Goal: Task Accomplishment & Management: Manage account settings

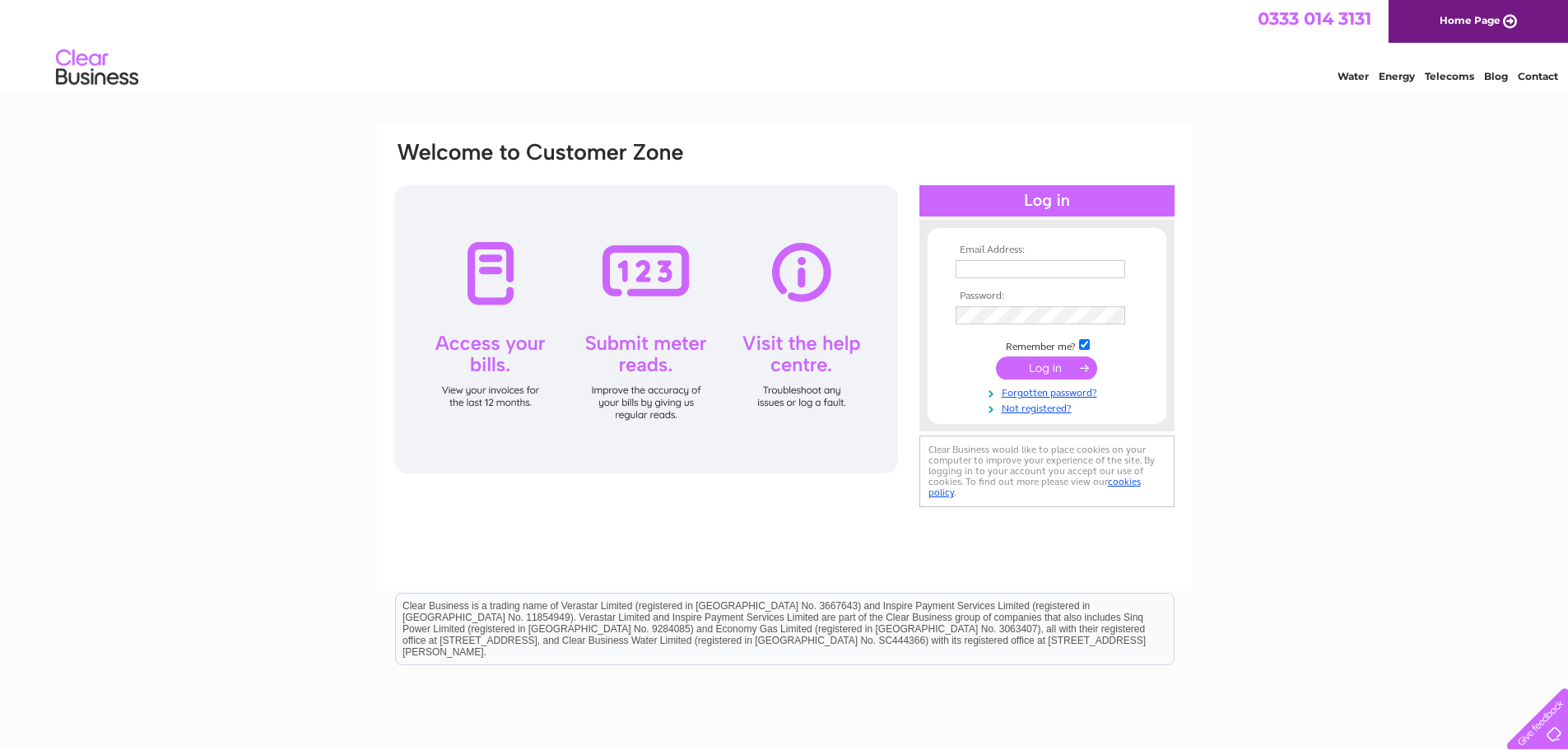
type input "james@jimbosbars.com"
click at [1045, 363] on input "submit" at bounding box center [1047, 367] width 101 height 23
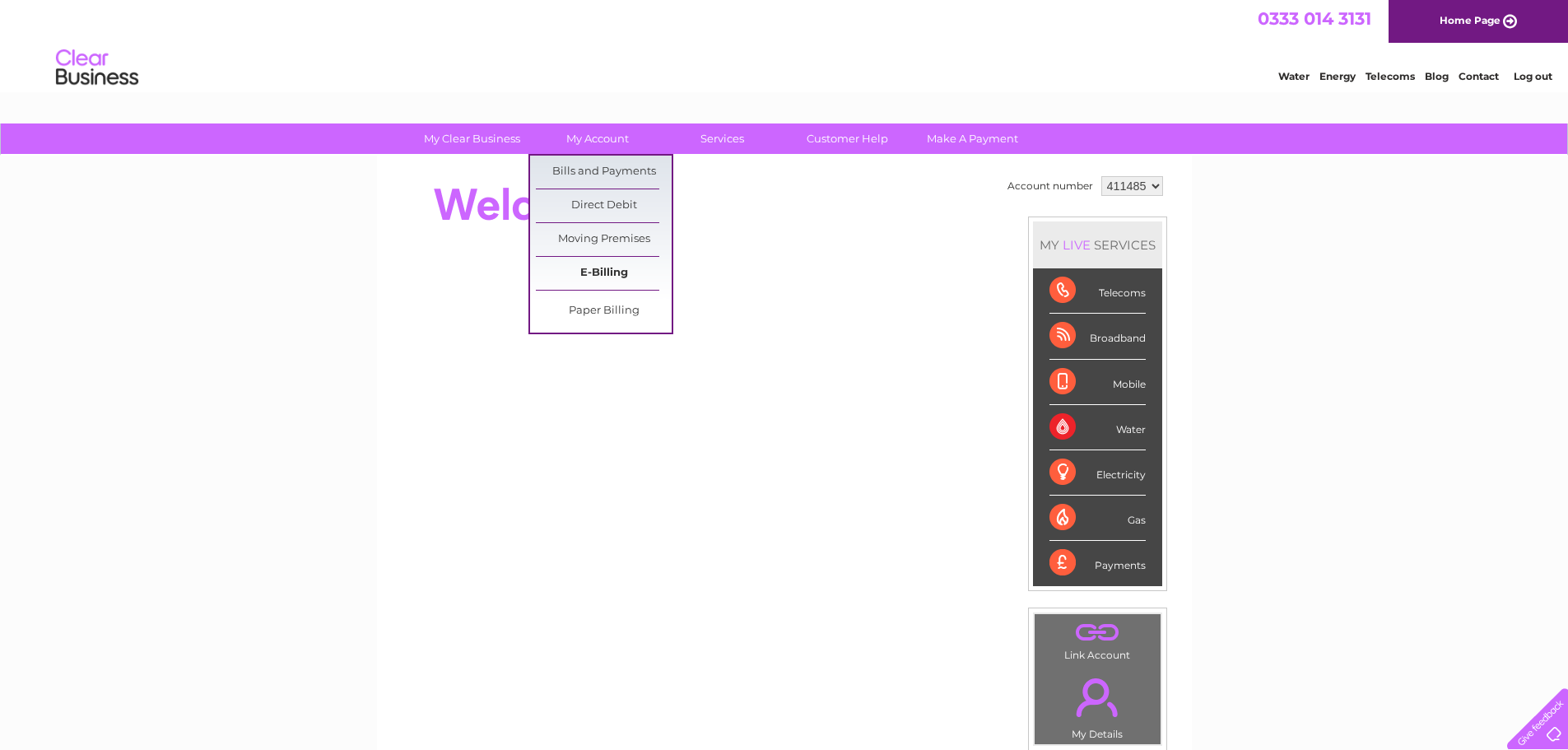
click at [620, 266] on link "E-Billing" at bounding box center [604, 273] width 136 height 33
click at [613, 153] on link "My Account" at bounding box center [597, 139] width 136 height 31
click at [618, 164] on link "Bills and Payments" at bounding box center [604, 172] width 136 height 33
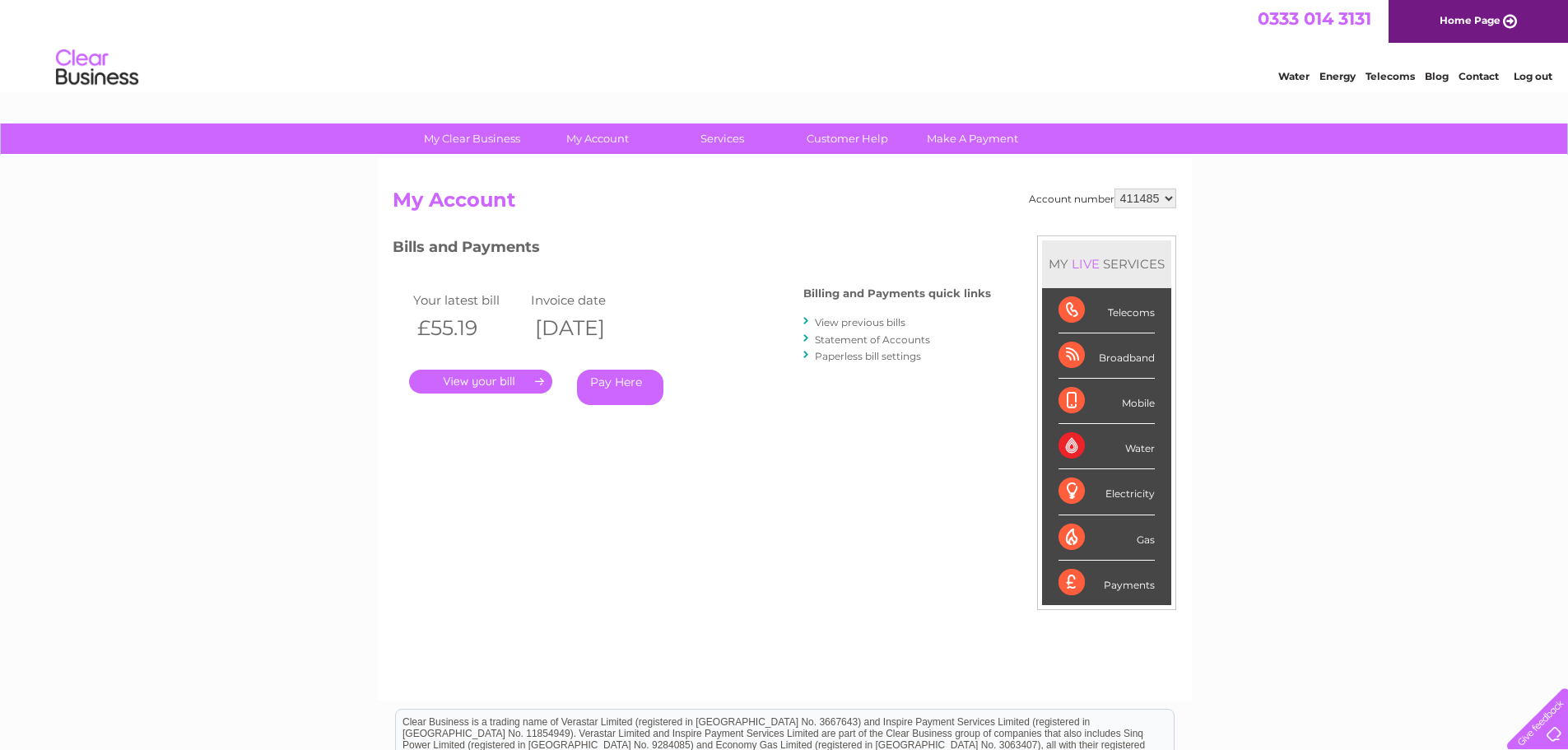
click at [493, 380] on link "." at bounding box center [481, 381] width 143 height 23
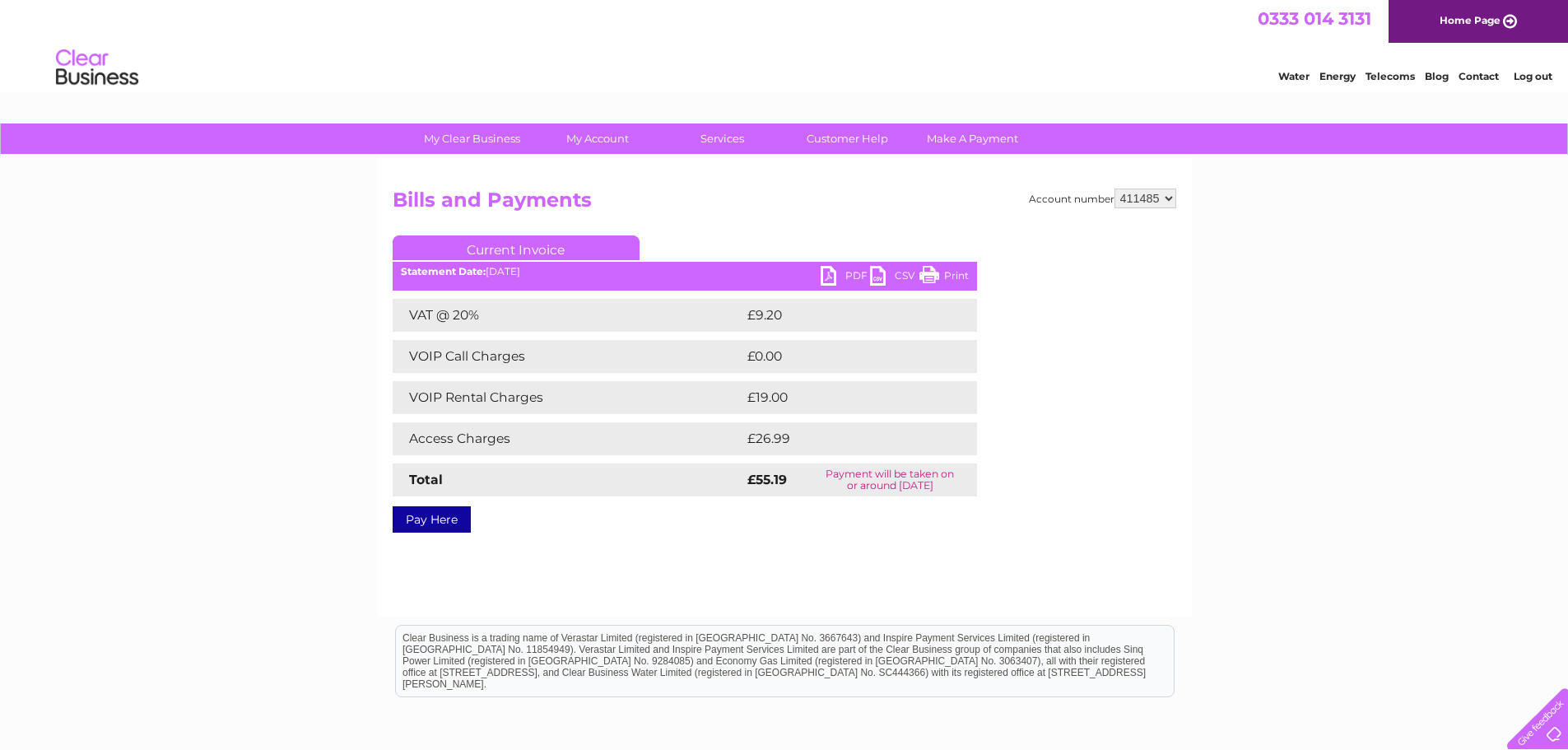
click at [831, 282] on link "PDF" at bounding box center [845, 277] width 50 height 23
